Goal: Use online tool/utility

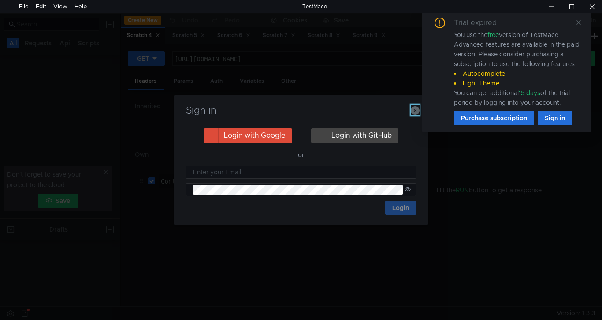
click at [416, 113] on icon "button" at bounding box center [415, 110] width 9 height 9
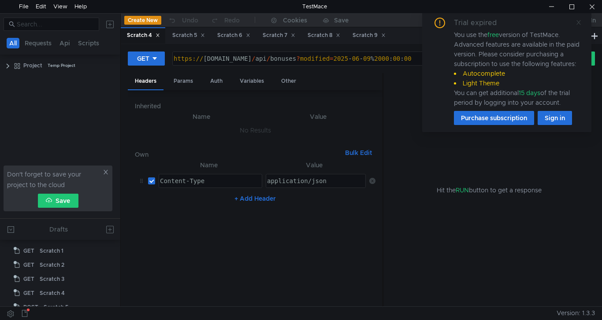
click at [578, 24] on icon at bounding box center [578, 22] width 6 height 6
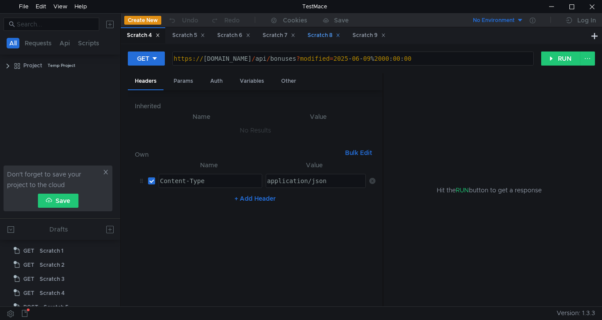
click at [322, 33] on div "Scratch 8" at bounding box center [323, 35] width 33 height 9
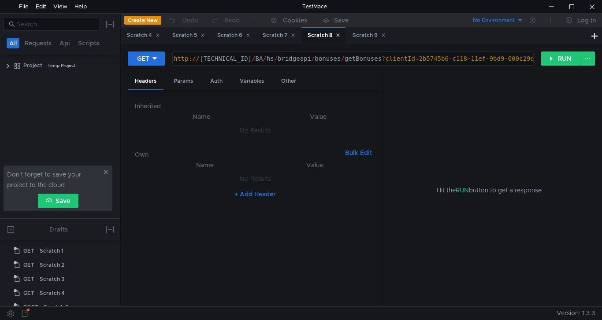
scroll to position [65, 0]
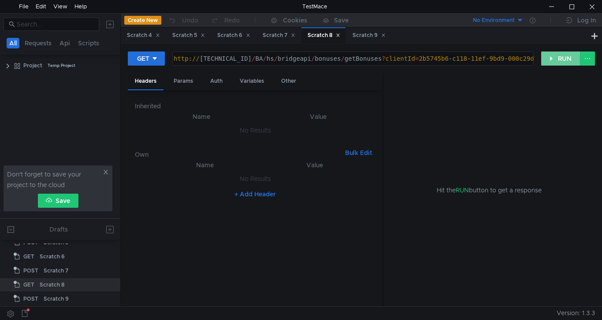
click at [546, 59] on button "RUN" at bounding box center [560, 59] width 39 height 14
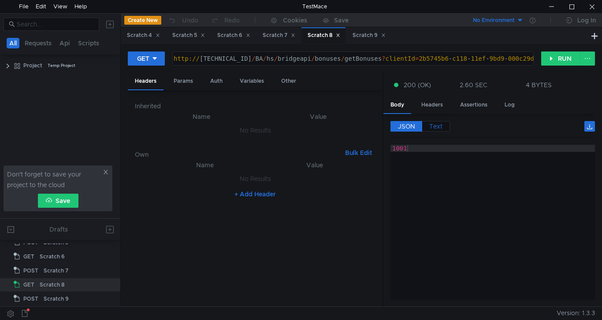
click at [436, 125] on span "Text" at bounding box center [435, 126] width 13 height 8
click at [412, 130] on span "JSON" at bounding box center [406, 126] width 17 height 8
click at [434, 128] on span "Text" at bounding box center [435, 126] width 13 height 8
click at [399, 129] on span "JSON" at bounding box center [406, 126] width 17 height 8
click at [591, 7] on div at bounding box center [592, 6] width 20 height 13
